Goal: Find specific page/section: Find specific page/section

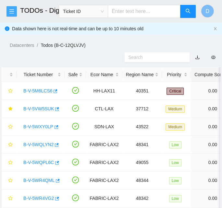
click at [11, 10] on icon "menu" at bounding box center [11, 11] width 5 height 5
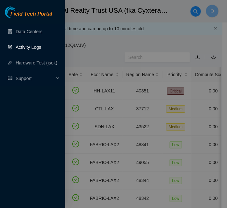
click at [34, 50] on link "Activity Logs" at bounding box center [29, 47] width 26 height 5
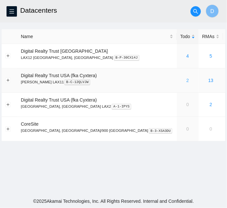
click at [186, 81] on link "2" at bounding box center [187, 80] width 3 height 5
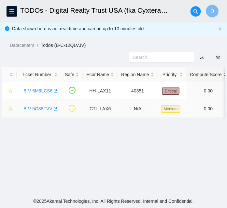
click at [42, 109] on link "B-V-5O38FVV" at bounding box center [37, 108] width 29 height 5
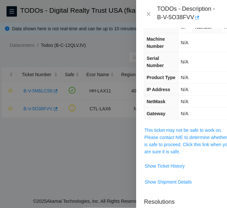
scroll to position [59, 0]
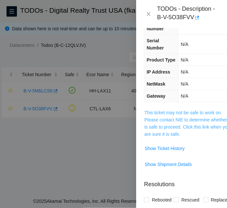
click at [180, 126] on link "This ticket may not be safe to work on. Please contact NIE to determine whether…" at bounding box center [187, 123] width 86 height 27
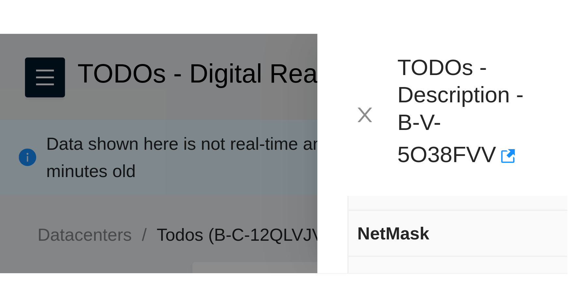
scroll to position [88, 0]
